Goal: Transaction & Acquisition: Obtain resource

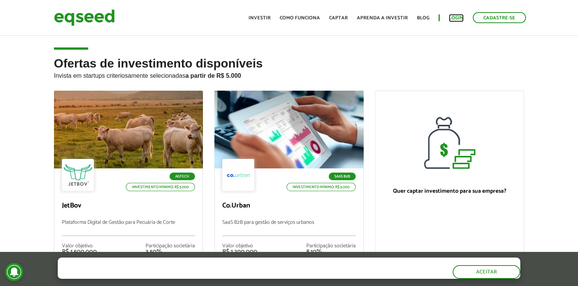
click at [459, 17] on link "Login" at bounding box center [456, 18] width 15 height 5
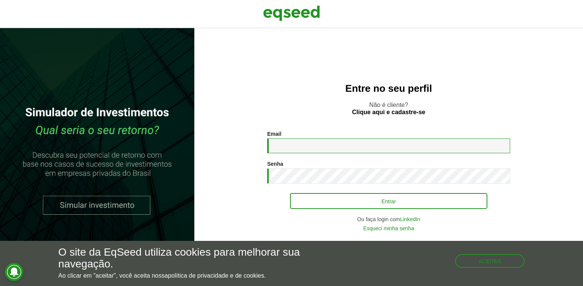
type input "**********"
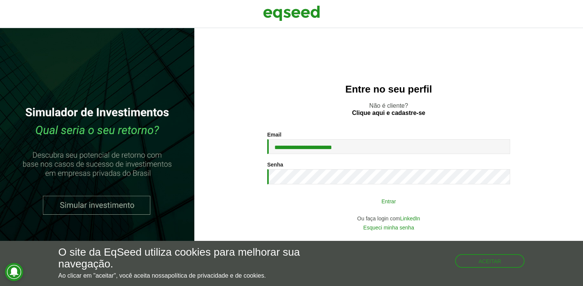
click at [381, 207] on button "Entrar" at bounding box center [389, 201] width 198 height 14
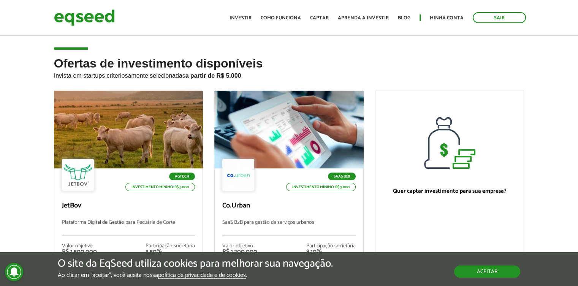
click at [484, 273] on button "Aceitar" at bounding box center [487, 272] width 66 height 12
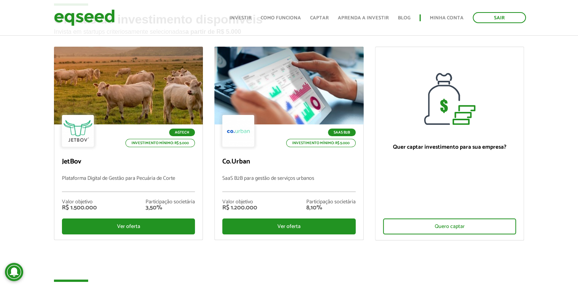
scroll to position [39, 0]
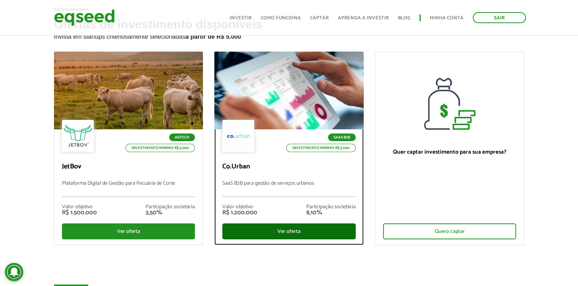
click at [288, 232] on div "Ver oferta" at bounding box center [288, 232] width 133 height 16
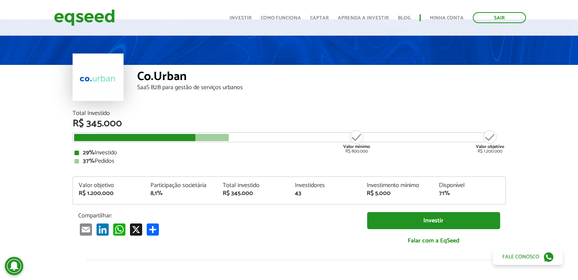
scroll to position [9, 0]
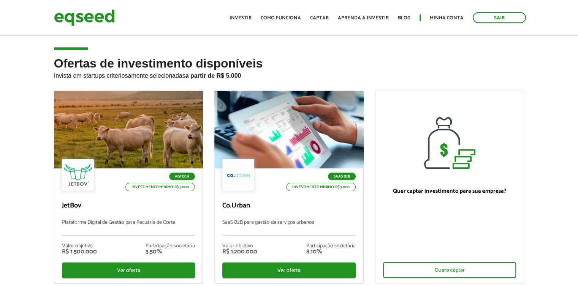
scroll to position [39, 0]
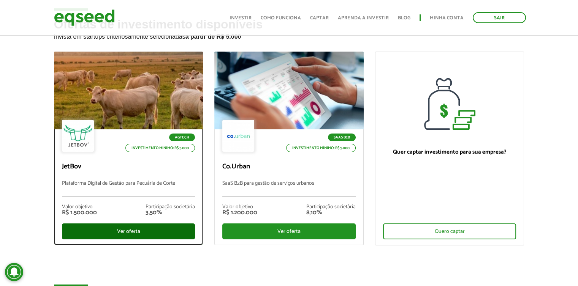
click at [134, 231] on div "Ver oferta" at bounding box center [128, 232] width 133 height 16
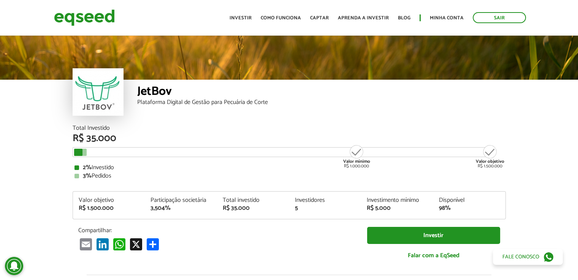
drag, startPoint x: 581, startPoint y: 107, endPoint x: 583, endPoint y: 21, distance: 85.5
click at [577, 21] on html "Sair Toggle navigation Toggle navigation Início Investir Como funciona" at bounding box center [289, 140] width 578 height 280
